Goal: Check status: Check status

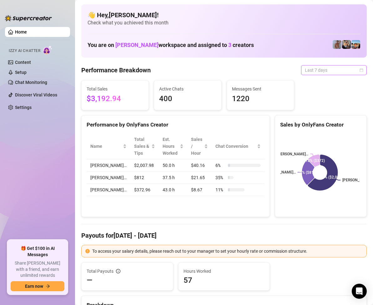
click at [354, 69] on span "Last 7 days" at bounding box center [334, 69] width 58 height 9
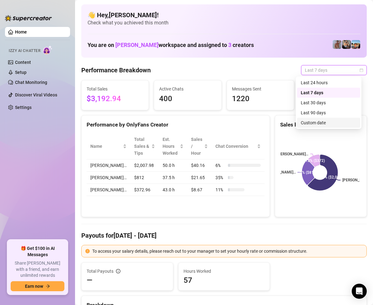
click at [325, 121] on div "Custom date" at bounding box center [329, 122] width 56 height 7
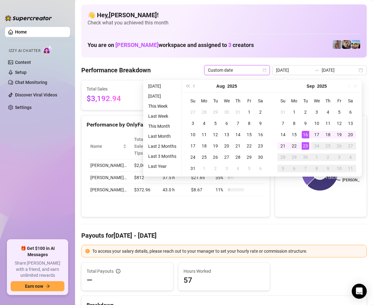
type input "[DATE]"
click at [308, 144] on div "23" at bounding box center [306, 146] width 8 height 8
click at [307, 144] on div "23" at bounding box center [306, 146] width 8 height 8
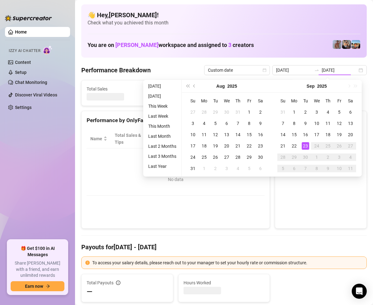
type input "[DATE]"
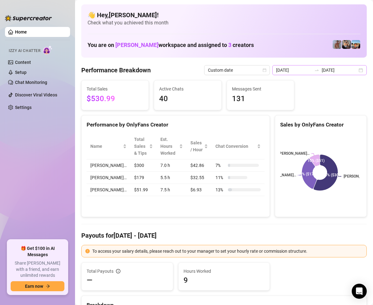
click at [357, 70] on div "[DATE] [DATE]" at bounding box center [320, 70] width 95 height 10
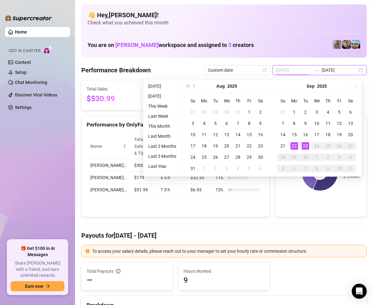
type input "[DATE]"
click at [295, 146] on div "22" at bounding box center [295, 146] width 8 height 8
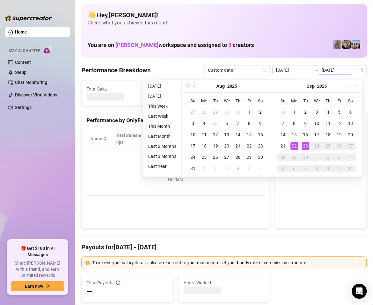
type input "[DATE]"
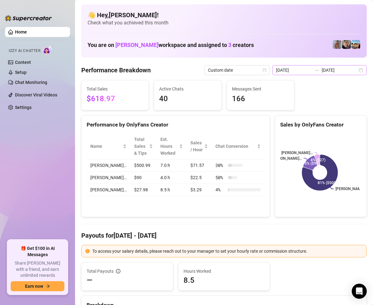
click at [358, 70] on div "[DATE] [DATE]" at bounding box center [320, 70] width 95 height 10
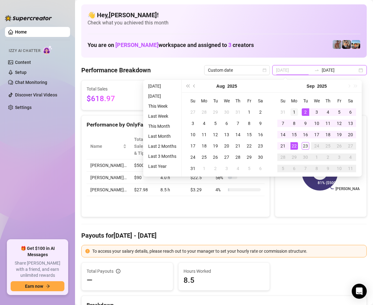
type input "[DATE]"
click at [294, 111] on div "1" at bounding box center [295, 112] width 8 height 8
type input "[DATE]"
click at [306, 145] on div "23" at bounding box center [306, 146] width 8 height 8
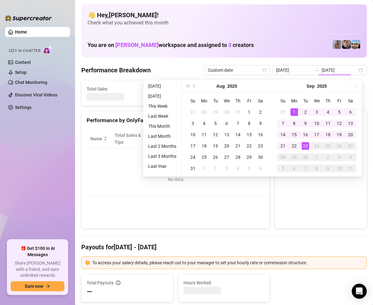
type input "[DATE]"
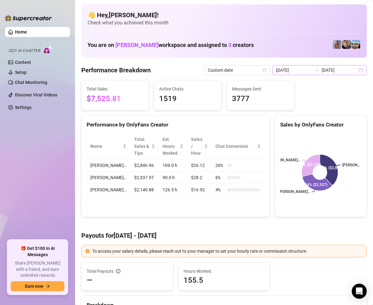
click at [353, 68] on div "[DATE] [DATE]" at bounding box center [320, 70] width 95 height 10
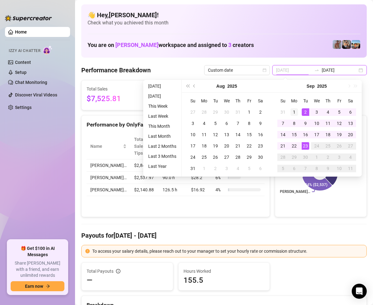
type input "[DATE]"
click at [293, 111] on div "1" at bounding box center [295, 112] width 8 height 8
type input "[DATE]"
click at [293, 144] on div "22" at bounding box center [295, 146] width 8 height 8
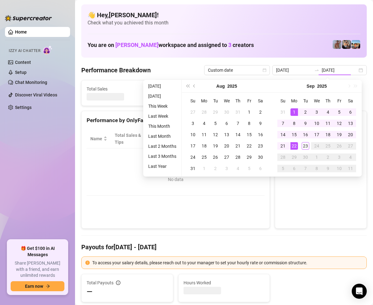
type input "[DATE]"
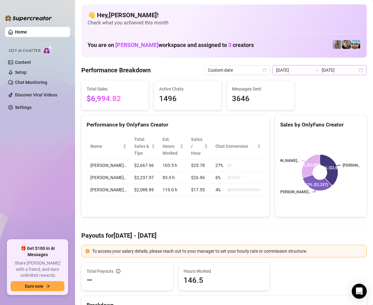
click at [356, 70] on div "[DATE] [DATE]" at bounding box center [320, 70] width 95 height 10
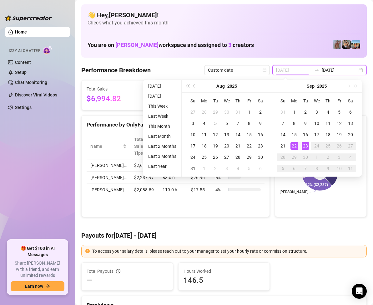
type input "[DATE]"
click at [304, 145] on div "23" at bounding box center [306, 146] width 8 height 8
click at [305, 145] on div "23" at bounding box center [306, 146] width 8 height 8
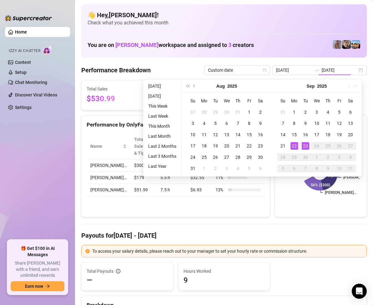
type input "[DATE]"
